Goal: Task Accomplishment & Management: Manage account settings

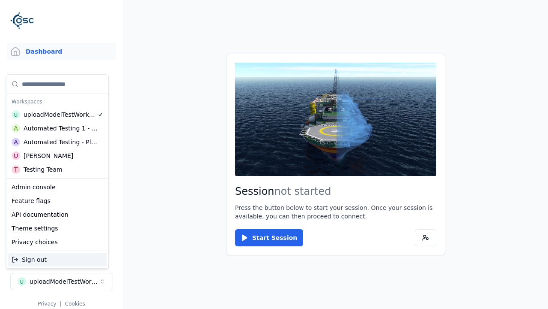
click at [57, 142] on div "Automated Testing - Playwright" at bounding box center [61, 142] width 74 height 9
click at [274, 154] on html "Support Dashboard Assets 3D Models Scenes Datasets Recordings Support Documenta…" at bounding box center [274, 154] width 548 height 309
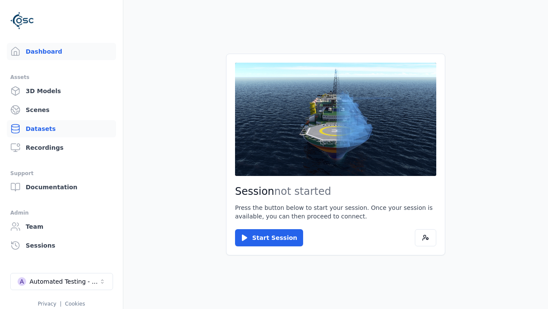
click at [61, 129] on link "Datasets" at bounding box center [61, 128] width 109 height 17
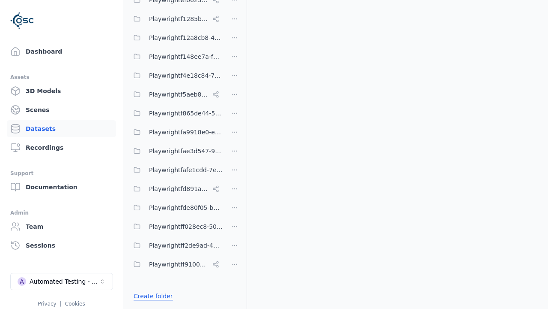
click at [151, 296] on link "Create folder" at bounding box center [153, 295] width 39 height 9
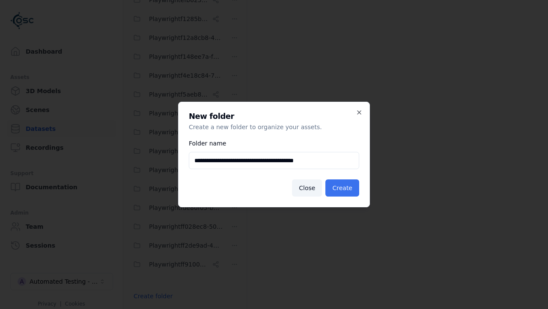
type input "**********"
click at [344, 188] on button "Create" at bounding box center [343, 187] width 34 height 17
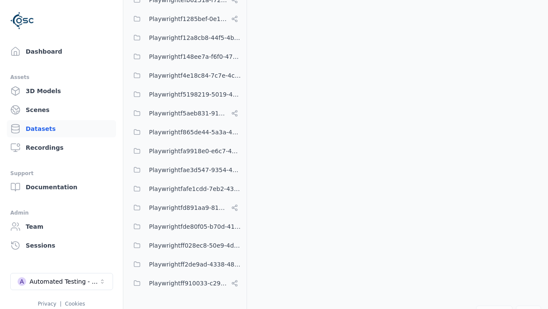
scroll to position [5920, 0]
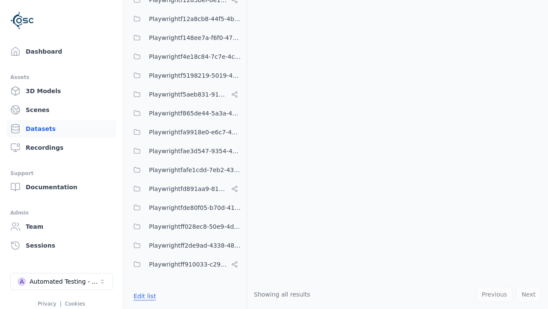
click at [143, 296] on button "Edit list" at bounding box center [145, 295] width 33 height 15
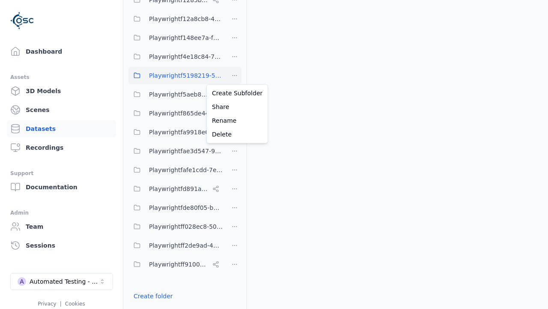
click at [235, 75] on html "Support Dashboard Assets 3D Models Scenes Datasets Recordings Support Documenta…" at bounding box center [274, 154] width 548 height 309
click at [234, 120] on div "Rename" at bounding box center [237, 121] width 57 height 14
